Goal: Navigation & Orientation: Find specific page/section

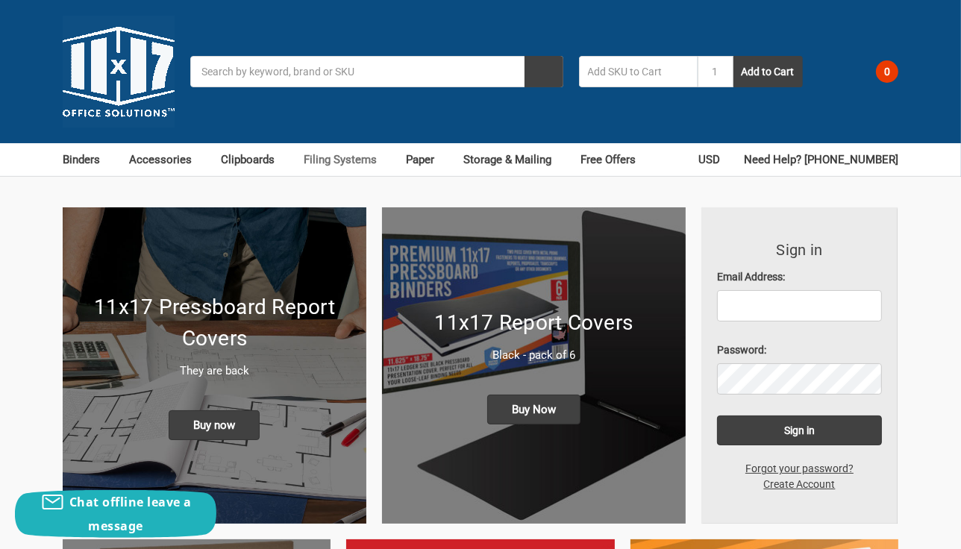
click at [346, 160] on link "Filing Systems" at bounding box center [347, 159] width 87 height 33
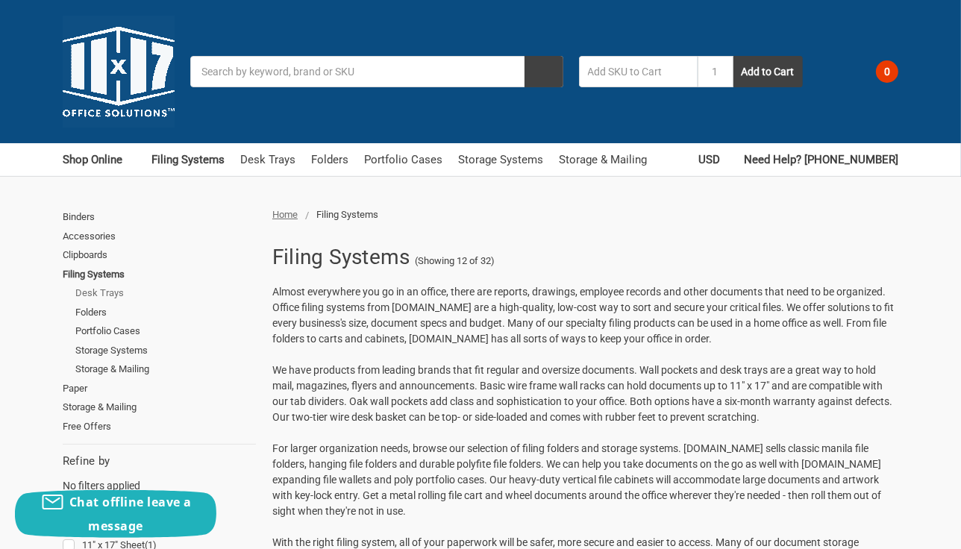
click at [102, 292] on link "Desk Trays" at bounding box center [165, 292] width 180 height 19
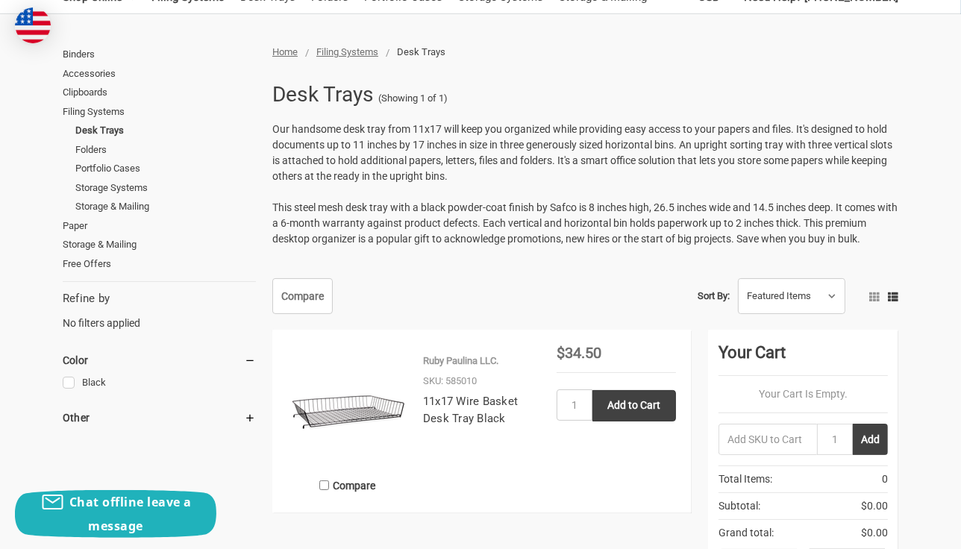
scroll to position [135, 0]
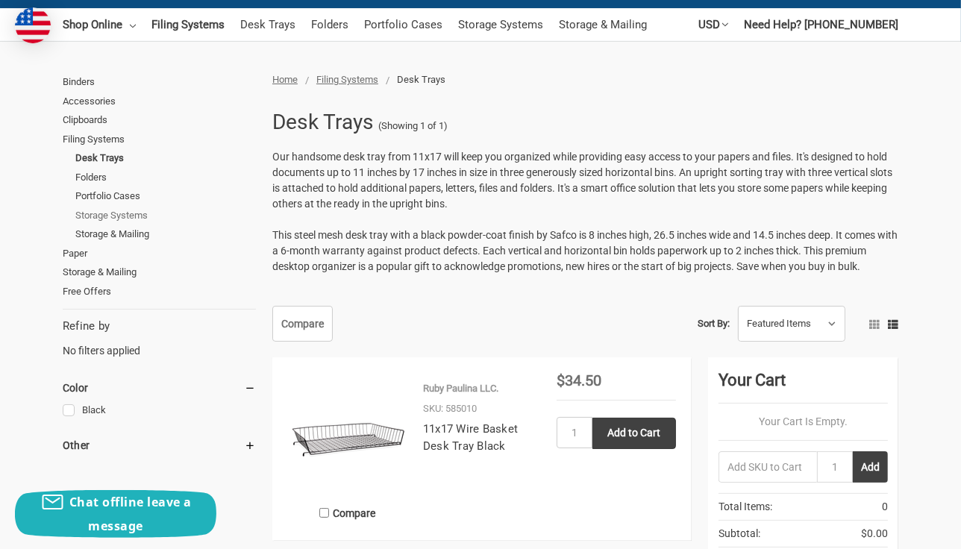
click at [114, 213] on link "Storage Systems" at bounding box center [165, 215] width 180 height 19
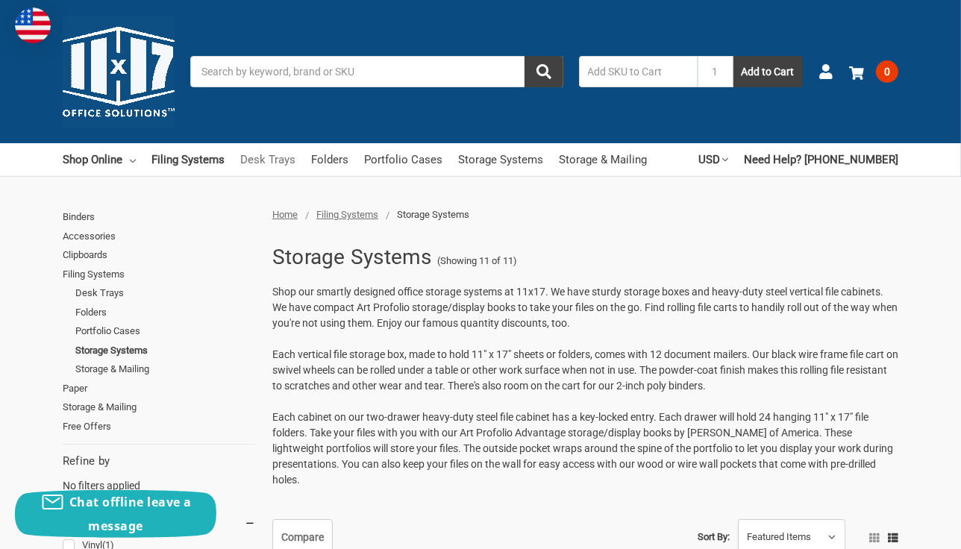
click at [271, 159] on link "Desk Trays" at bounding box center [267, 159] width 55 height 33
